Goal: Register for event/course

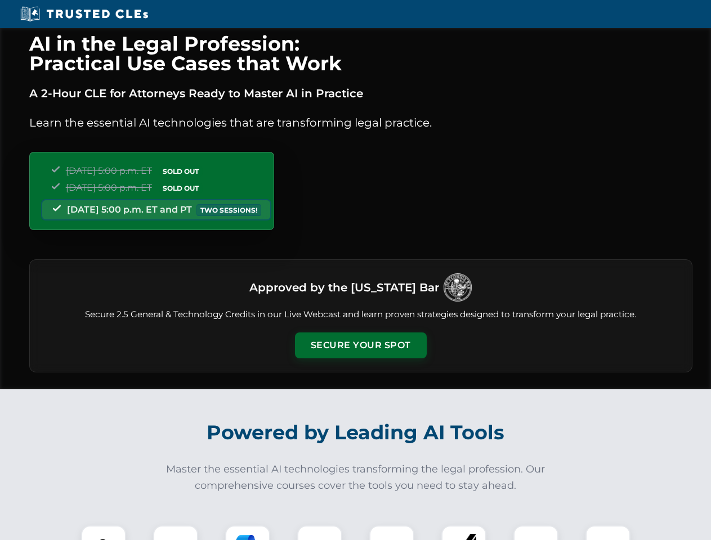
click at [360, 346] on button "Secure Your Spot" at bounding box center [361, 346] width 132 height 26
click at [104, 533] on img at bounding box center [103, 548] width 33 height 33
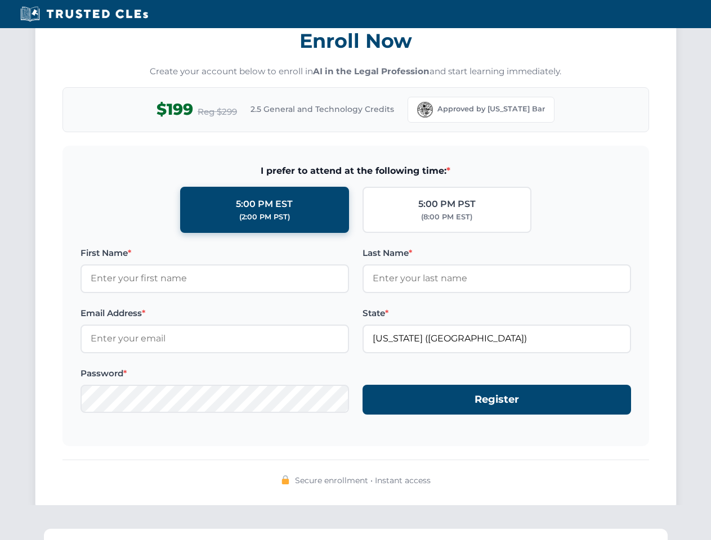
scroll to position [1105, 0]
